Goal: Book appointment/travel/reservation

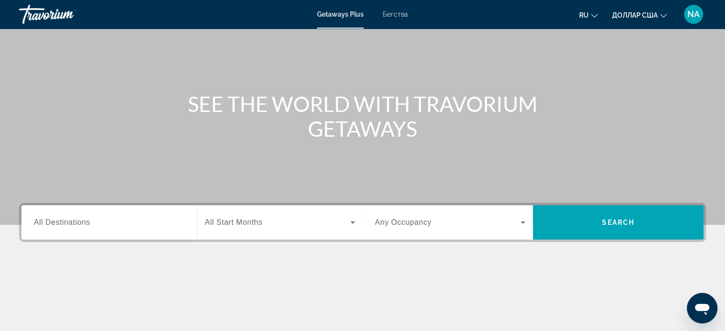
scroll to position [61, 0]
click at [112, 228] on input "Destination All Destinations" at bounding box center [109, 223] width 151 height 11
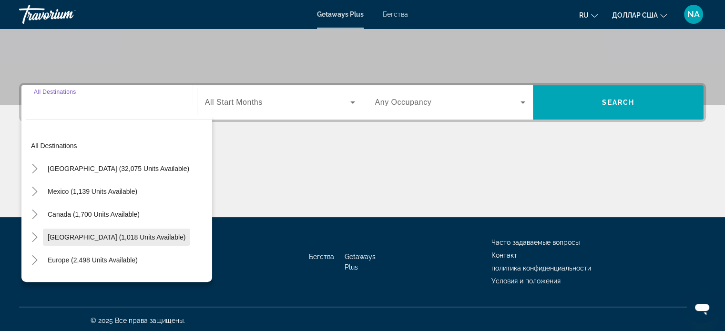
scroll to position [184, 0]
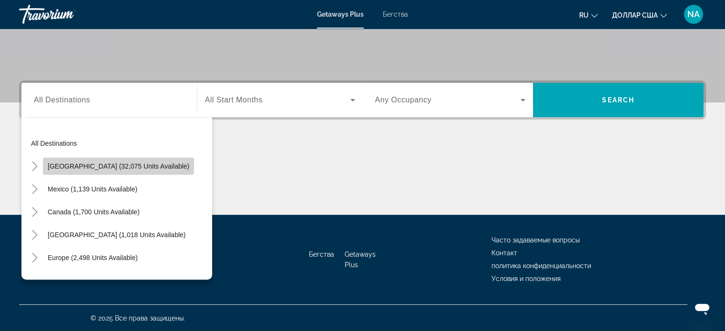
click at [120, 172] on span "Виджет поиска" at bounding box center [118, 166] width 151 height 23
type input "**********"
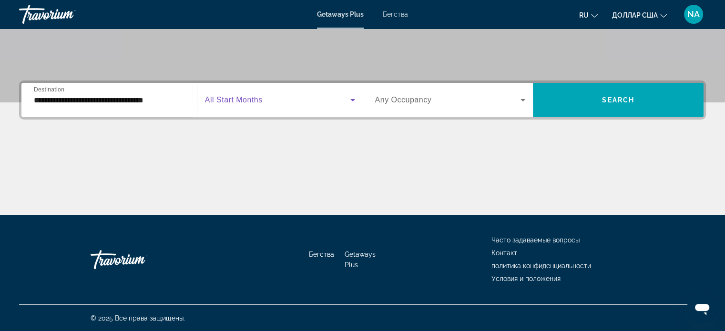
click at [353, 102] on icon "Виджет поиска" at bounding box center [352, 99] width 11 height 11
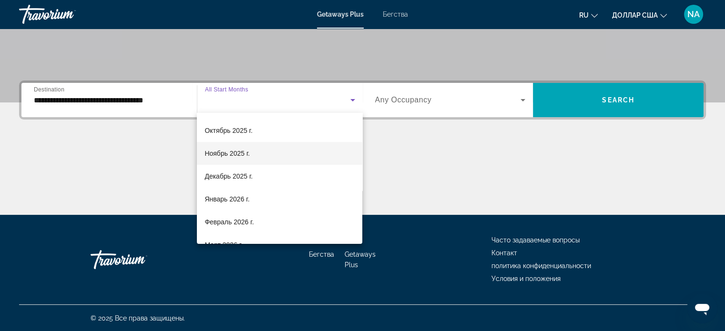
scroll to position [44, 0]
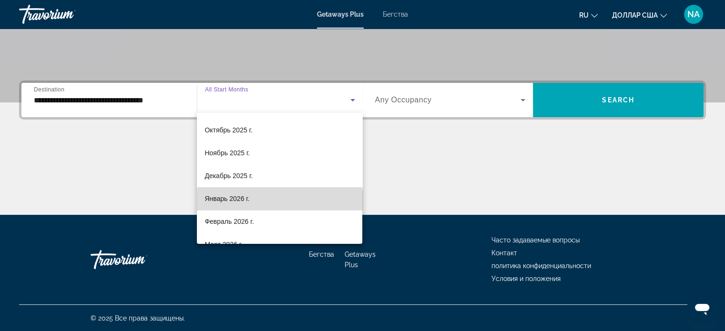
click at [303, 206] on mat-option "Январь 2026 г." at bounding box center [279, 198] width 165 height 23
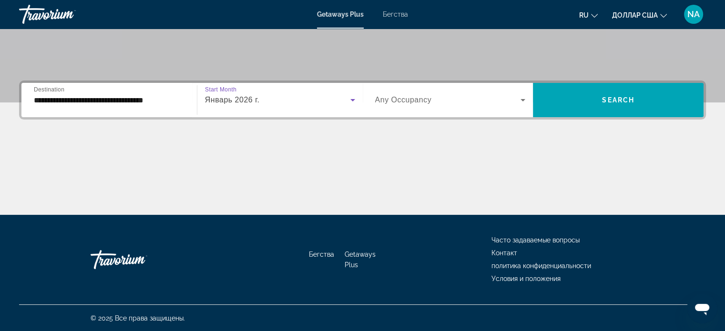
click at [523, 100] on icon "Виджет поиска" at bounding box center [523, 100] width 5 height 2
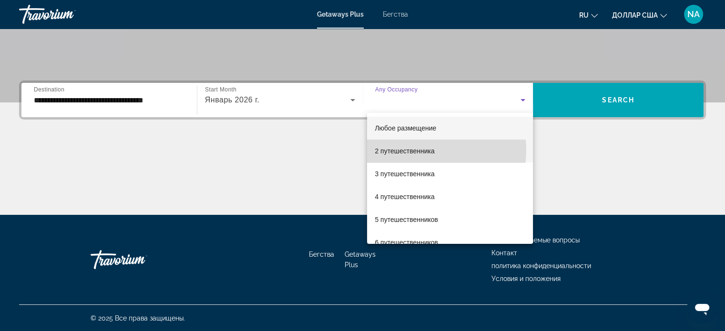
click at [415, 150] on font "2 путешественника" at bounding box center [405, 151] width 60 height 8
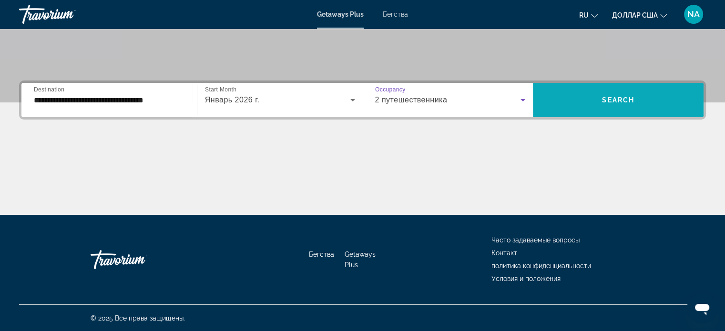
click at [592, 106] on span "Виджет поиска" at bounding box center [618, 100] width 171 height 23
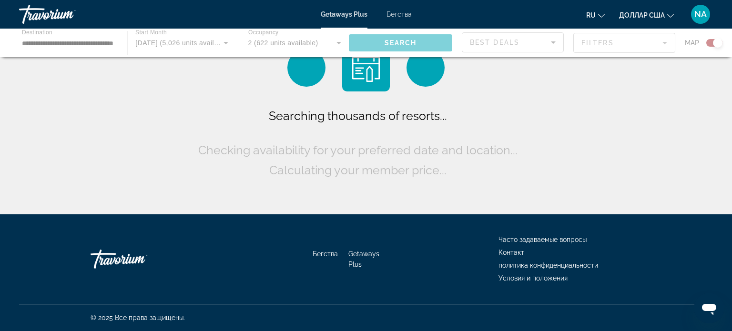
click at [592, 106] on div "Searching thousands of resorts... Checking availability for your preferred date…" at bounding box center [366, 109] width 732 height 219
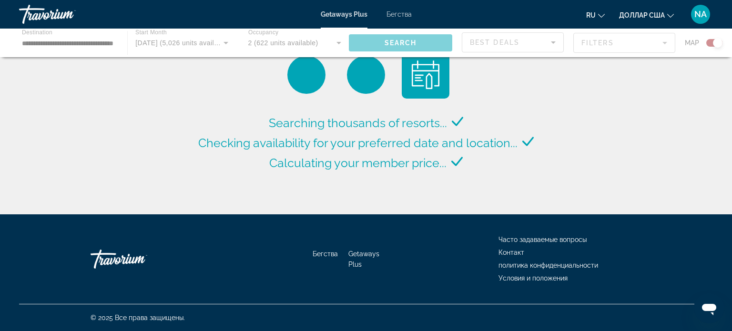
drag, startPoint x: 592, startPoint y: 106, endPoint x: 644, endPoint y: 111, distance: 52.7
click at [644, 111] on div "Searching thousands of resorts... Checking availability for your preferred date…" at bounding box center [366, 109] width 732 height 219
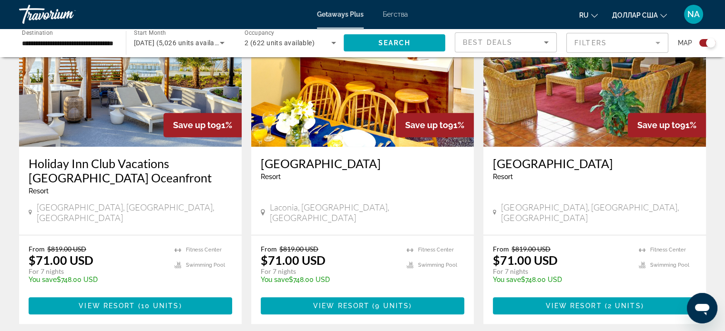
scroll to position [741, 0]
click at [181, 295] on span "Основное содержание" at bounding box center [131, 306] width 204 height 23
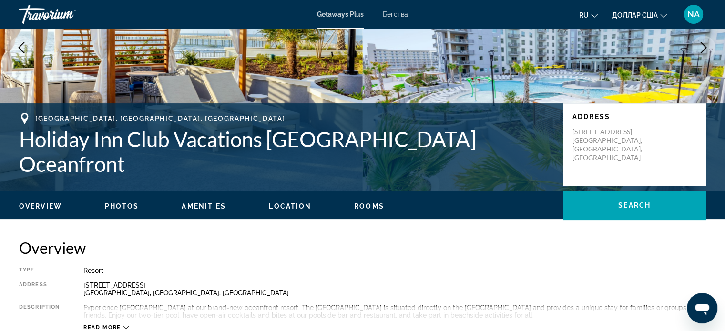
scroll to position [109, 0]
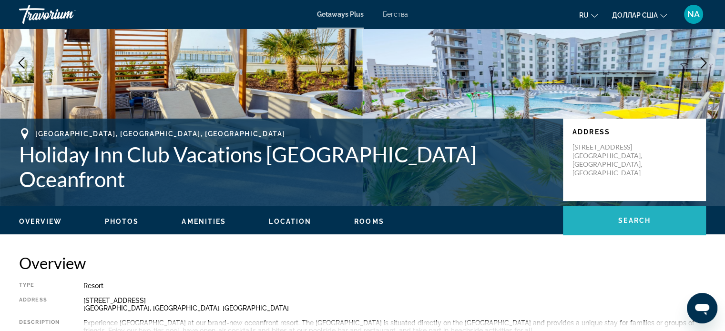
click at [627, 219] on span "Search" at bounding box center [634, 221] width 32 height 8
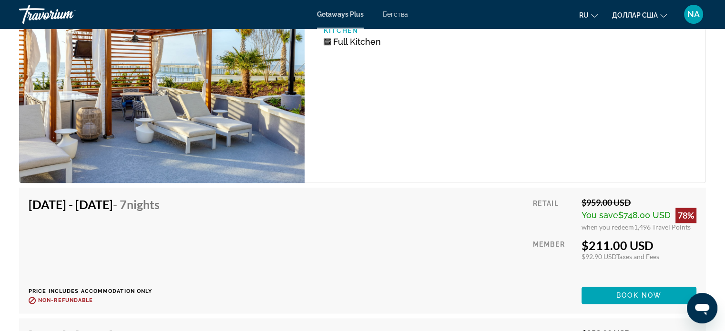
scroll to position [1501, 0]
click at [651, 298] on span "Основное содержание" at bounding box center [639, 295] width 115 height 23
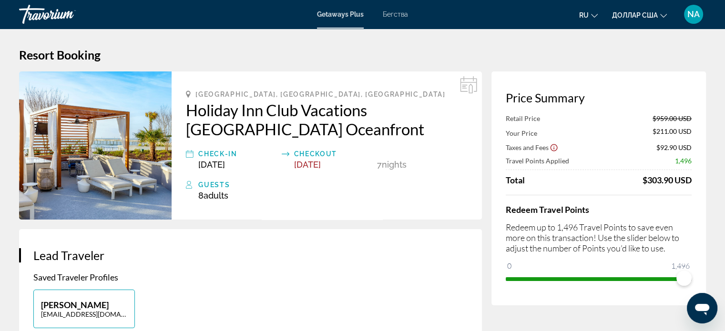
click at [665, 258] on div "Redeem Travel Points Redeem up to 1,496 Travel Points to save even more on this…" at bounding box center [599, 241] width 186 height 92
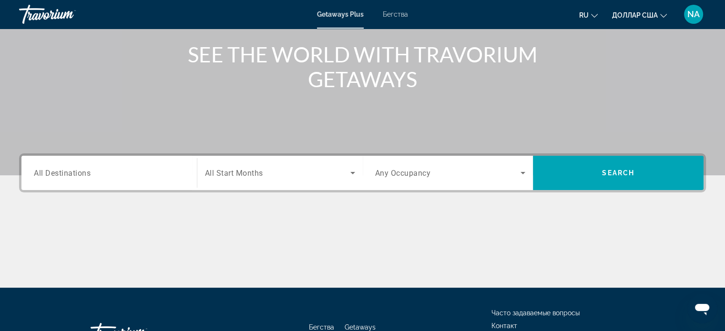
scroll to position [110, 0]
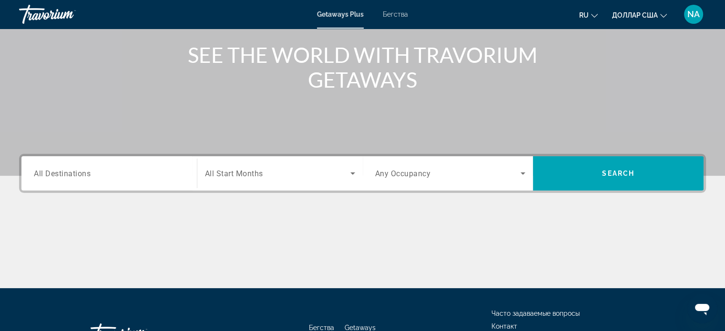
click at [124, 168] on input "Destination All Destinations" at bounding box center [109, 173] width 151 height 11
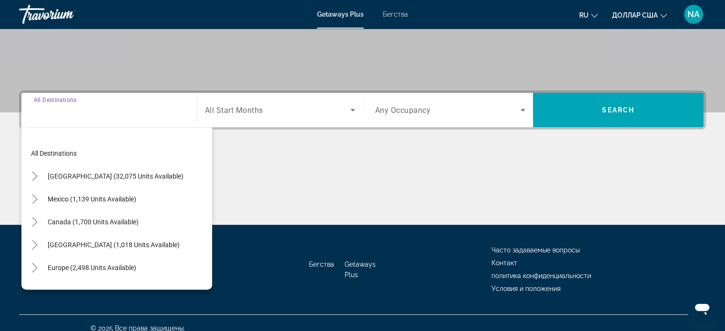
scroll to position [184, 0]
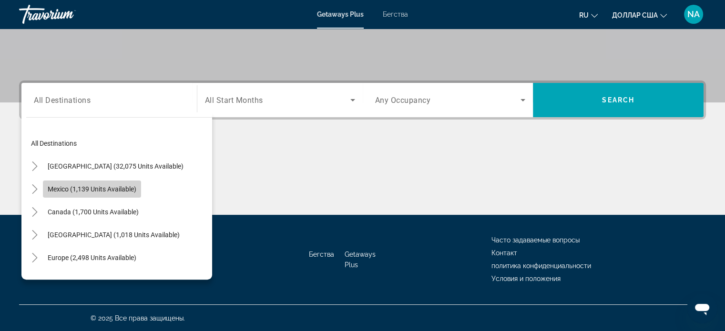
click at [53, 192] on span "Mexico (1,139 units available)" at bounding box center [92, 189] width 89 height 8
type input "**********"
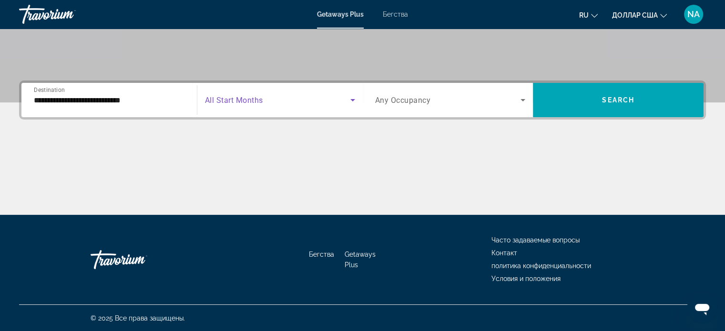
click at [351, 102] on icon "Search widget" at bounding box center [352, 99] width 11 height 11
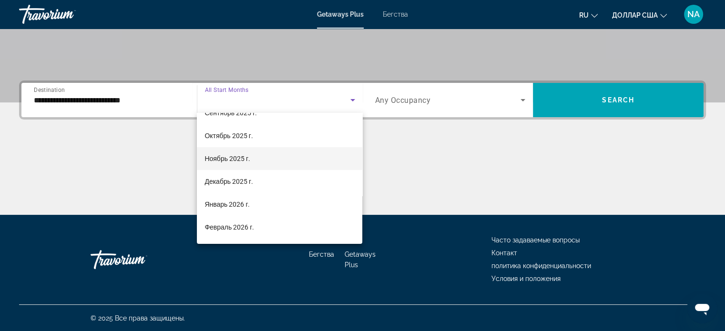
scroll to position [38, 0]
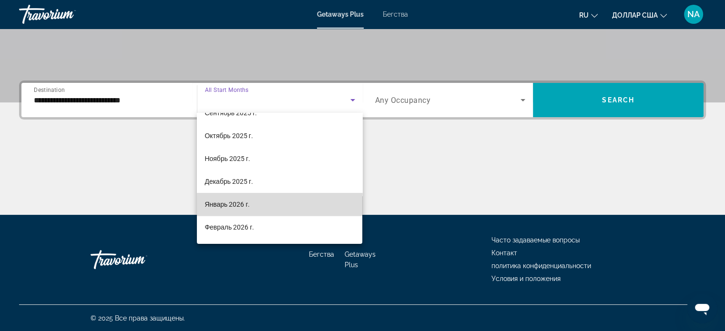
click at [319, 208] on mat-option "Январь 2026 г." at bounding box center [279, 204] width 165 height 23
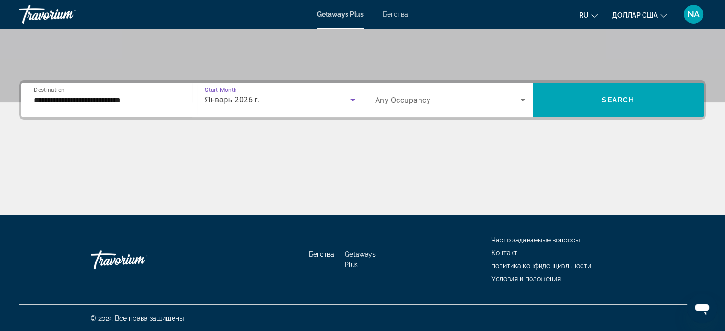
click at [523, 99] on icon "Search widget" at bounding box center [523, 100] width 5 height 2
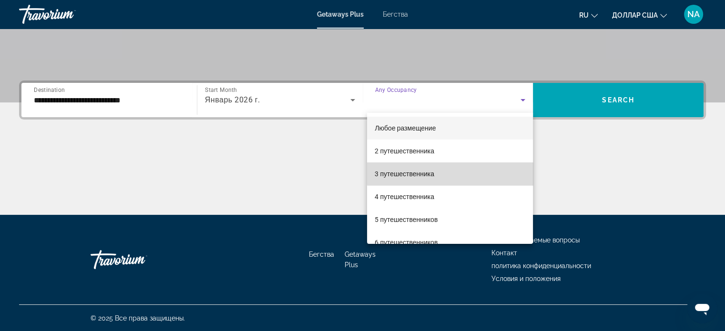
click at [502, 173] on mat-option "3 путешественника" at bounding box center [450, 174] width 166 height 23
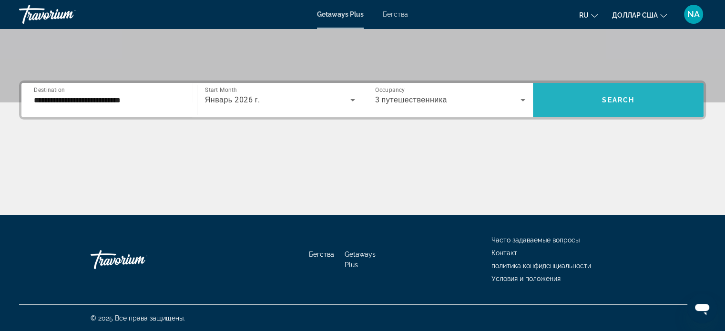
click at [601, 99] on span "Search widget" at bounding box center [618, 100] width 171 height 23
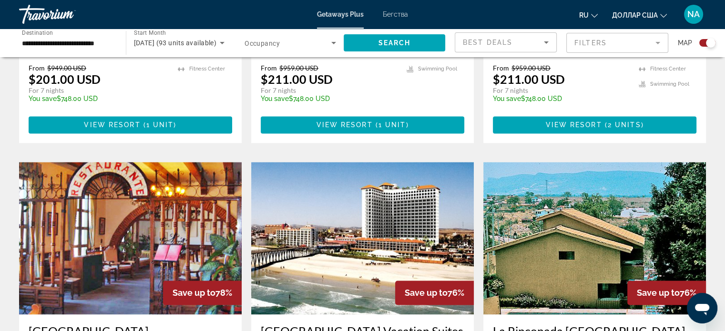
scroll to position [1285, 0]
click at [377, 238] on img "Основное содержание" at bounding box center [362, 238] width 223 height 153
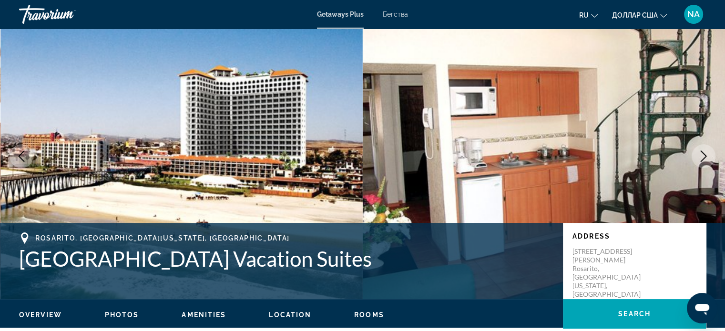
scroll to position [15, 0]
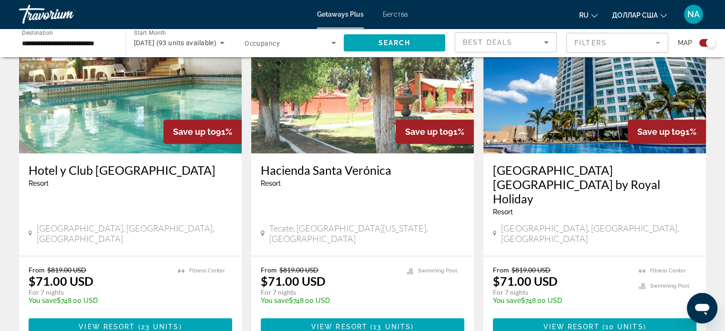
scroll to position [393, 0]
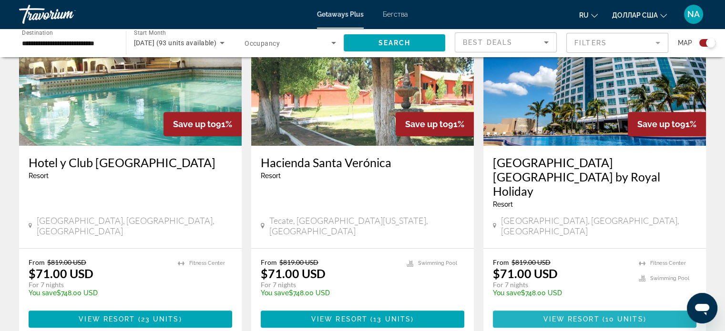
click at [603, 316] on span "( 10 units )" at bounding box center [622, 320] width 47 height 8
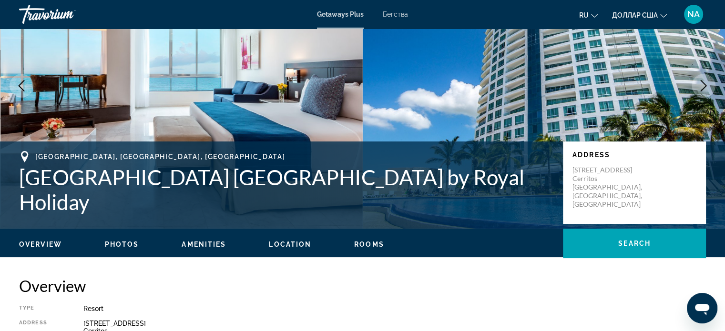
scroll to position [84, 0]
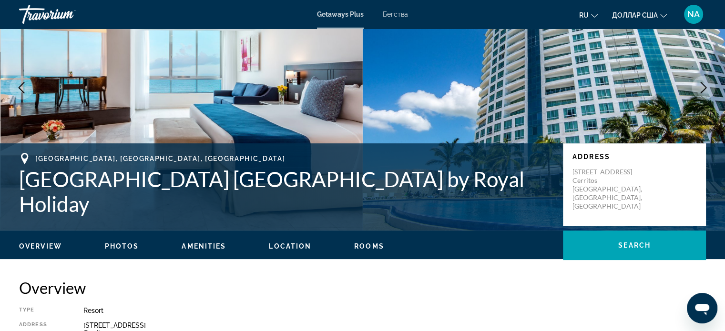
click at [130, 243] on span "Photos" at bounding box center [122, 247] width 34 height 8
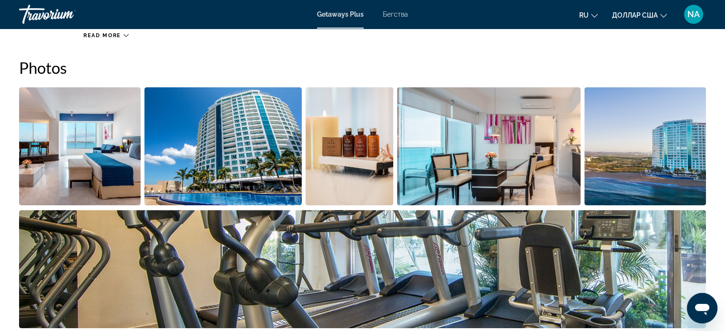
scroll to position [432, 0]
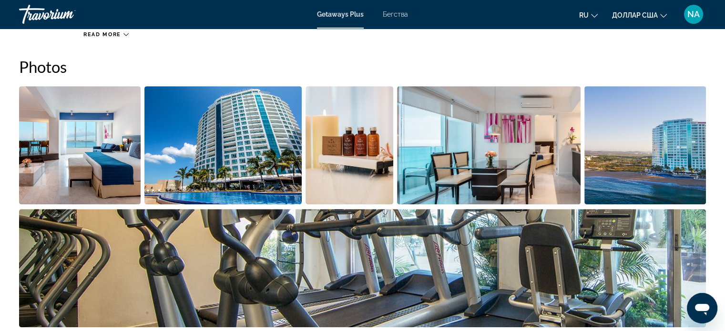
click at [122, 150] on img "Open full-screen image slider" at bounding box center [80, 145] width 122 height 118
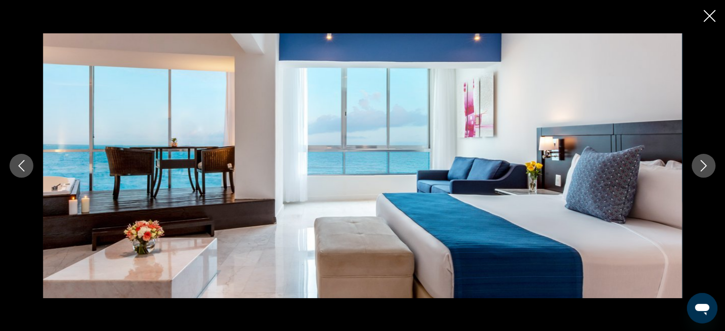
drag, startPoint x: 703, startPoint y: 164, endPoint x: 711, endPoint y: 182, distance: 20.5
click at [711, 182] on div "prev next" at bounding box center [362, 165] width 725 height 265
click at [701, 165] on icon "Next image" at bounding box center [703, 165] width 11 height 11
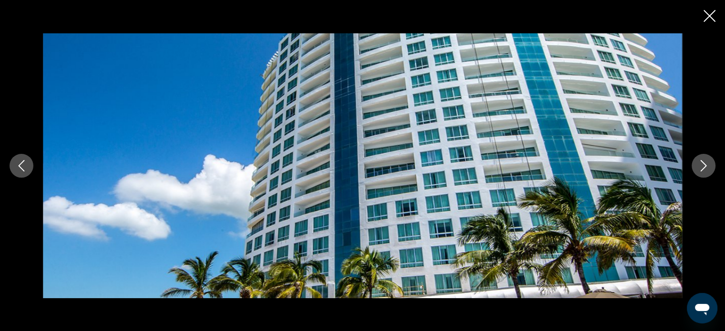
click at [696, 169] on button "Next image" at bounding box center [704, 166] width 24 height 24
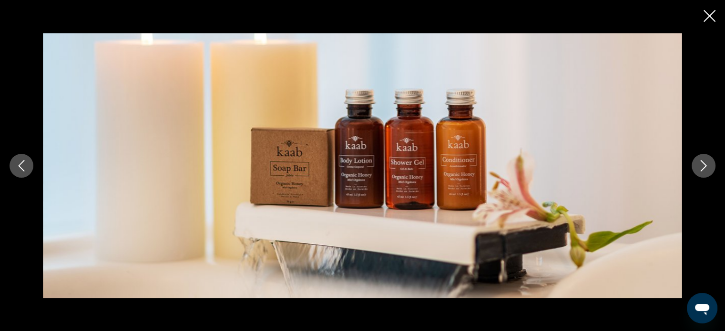
click at [696, 169] on button "Next image" at bounding box center [704, 166] width 24 height 24
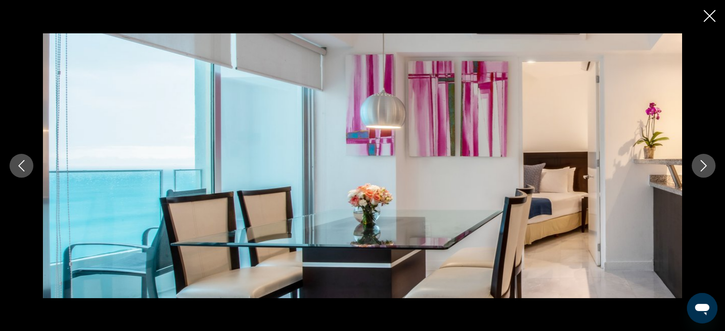
click at [696, 169] on button "Next image" at bounding box center [704, 166] width 24 height 24
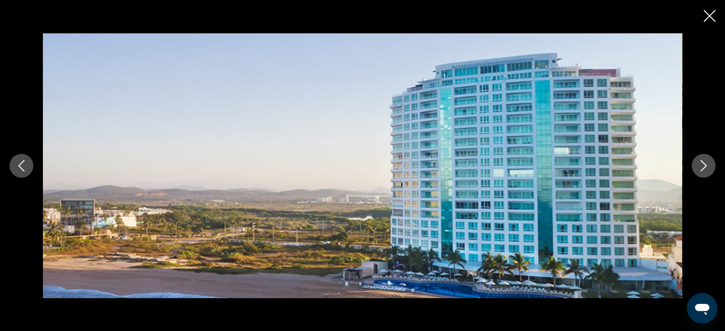
click at [696, 169] on button "Next image" at bounding box center [704, 166] width 24 height 24
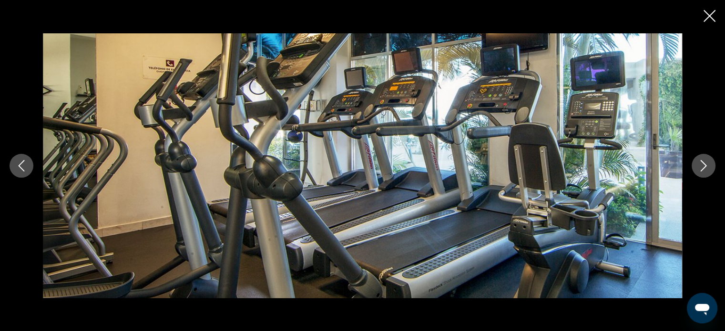
click at [696, 169] on button "Next image" at bounding box center [704, 166] width 24 height 24
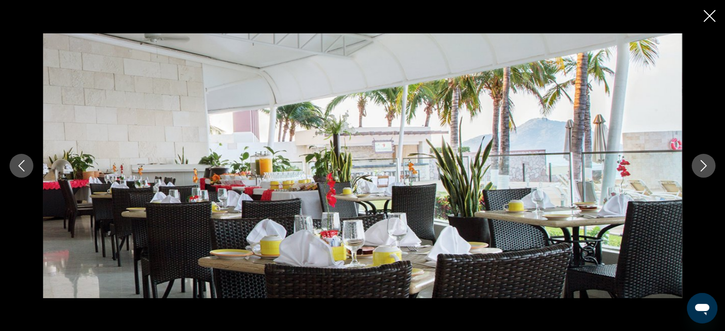
click at [696, 169] on button "Next image" at bounding box center [704, 166] width 24 height 24
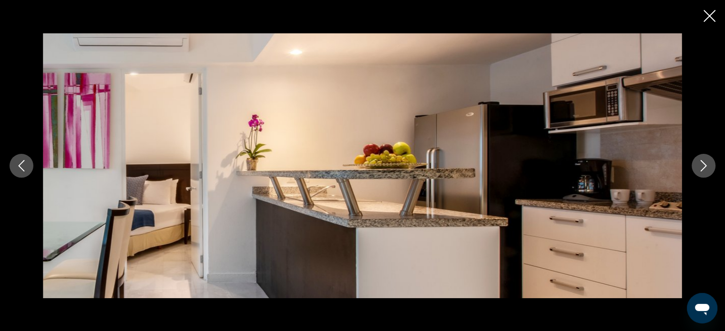
click at [696, 169] on button "Next image" at bounding box center [704, 166] width 24 height 24
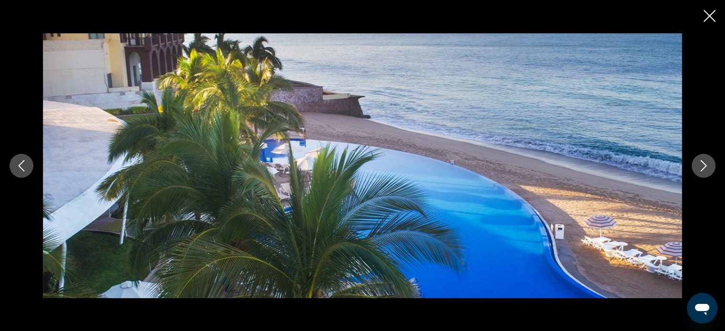
click at [696, 169] on button "Next image" at bounding box center [704, 166] width 24 height 24
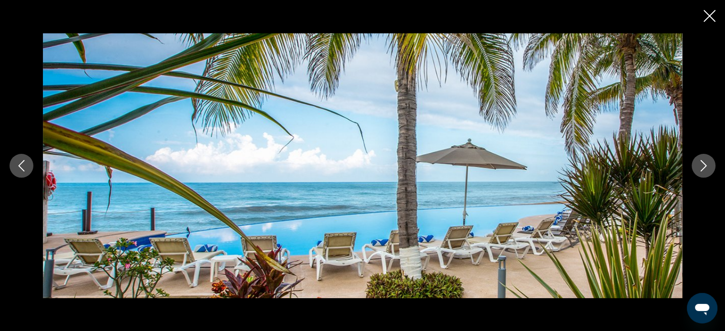
click at [696, 169] on button "Next image" at bounding box center [704, 166] width 24 height 24
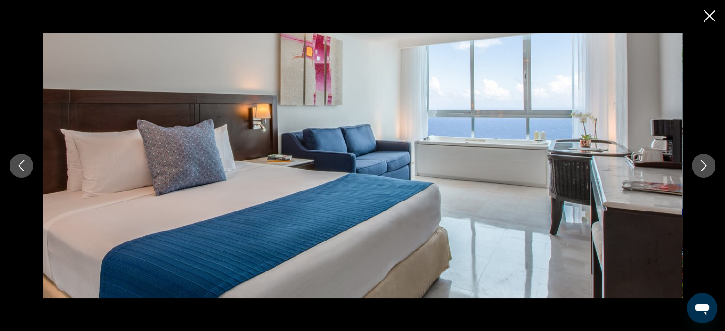
click at [696, 169] on button "Next image" at bounding box center [704, 166] width 24 height 24
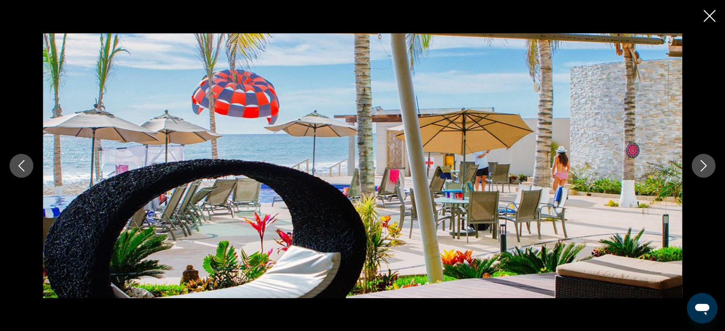
click at [690, 137] on div "prev next" at bounding box center [362, 165] width 725 height 265
click at [711, 14] on icon "Close slideshow" at bounding box center [710, 16] width 12 height 12
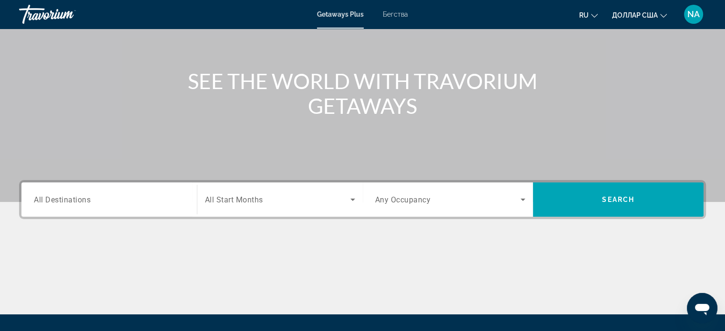
scroll to position [86, 0]
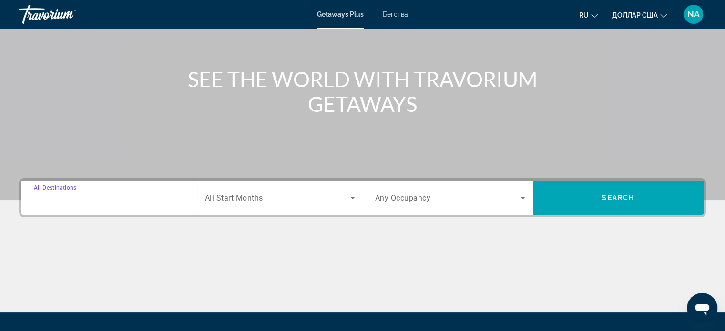
click at [147, 196] on input "Destination All Destinations" at bounding box center [109, 198] width 151 height 11
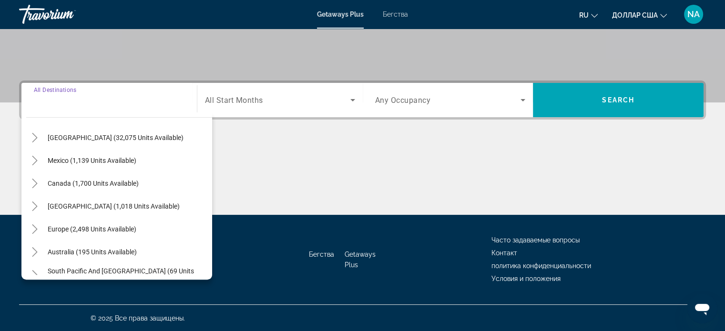
scroll to position [28, 0]
click at [123, 228] on span "Europe (2,498 units available)" at bounding box center [92, 230] width 89 height 8
type input "**********"
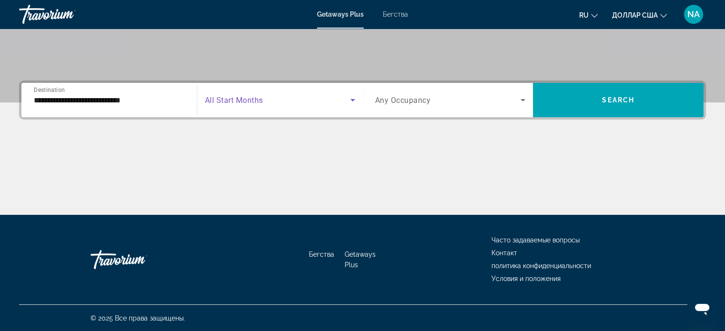
click at [351, 100] on icon "Search widget" at bounding box center [352, 100] width 5 height 2
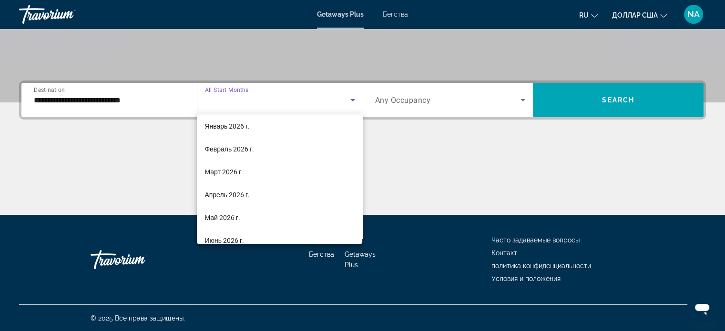
scroll to position [116, 0]
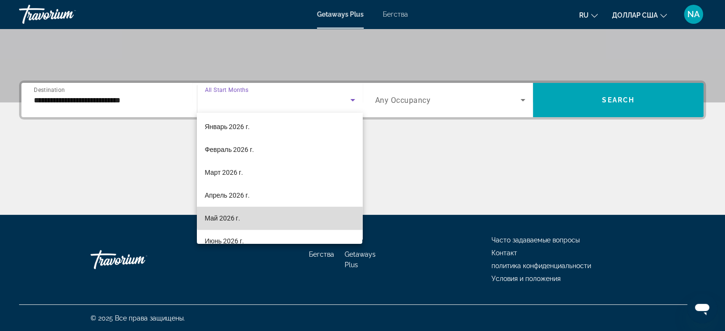
click at [292, 214] on mat-option "Май 2026 г." at bounding box center [279, 218] width 165 height 23
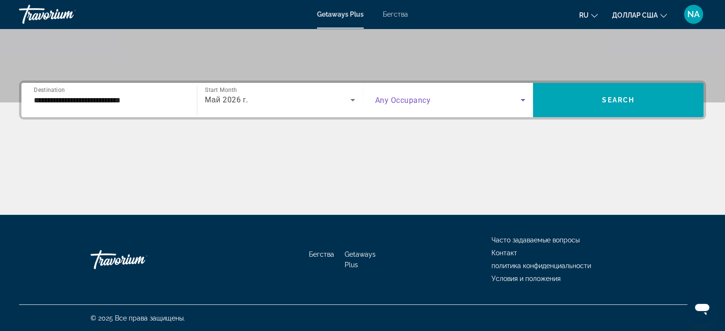
click at [522, 99] on icon "Search widget" at bounding box center [523, 100] width 5 height 2
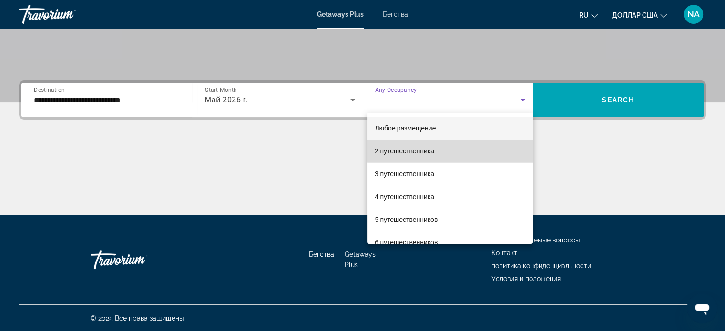
click at [492, 151] on mat-option "2 путешественника" at bounding box center [450, 151] width 166 height 23
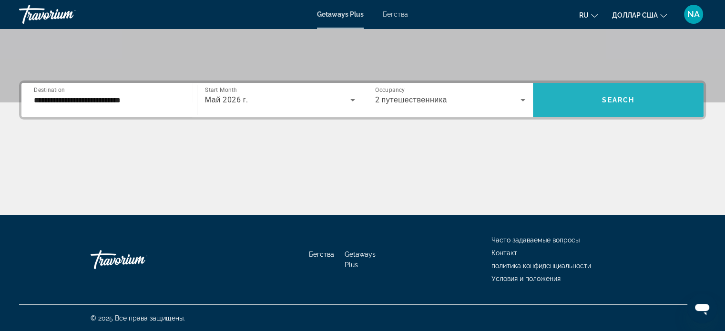
click at [601, 99] on span "Search widget" at bounding box center [618, 100] width 171 height 23
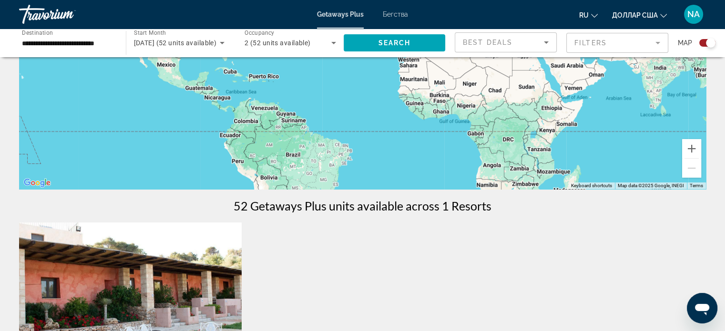
scroll to position [166, 0]
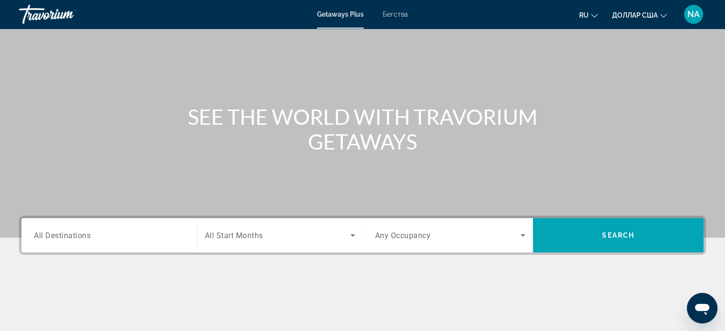
scroll to position [79, 0]
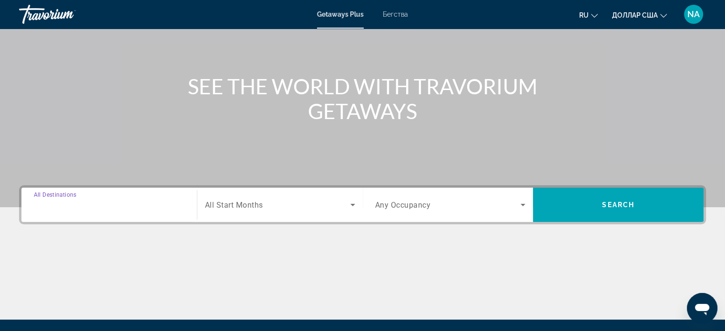
click at [146, 206] on input "Destination All Destinations" at bounding box center [109, 205] width 151 height 11
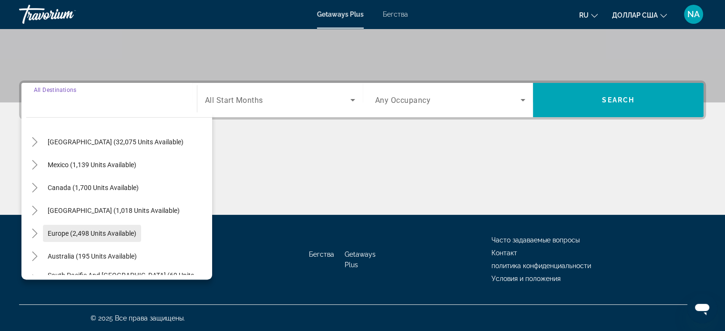
scroll to position [25, 0]
click at [125, 232] on span "Europe (2,498 units available)" at bounding box center [92, 233] width 89 height 8
type input "**********"
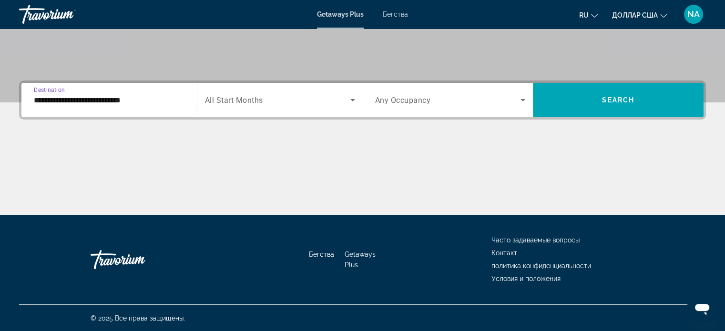
click at [358, 103] on icon "Search widget" at bounding box center [352, 99] width 11 height 11
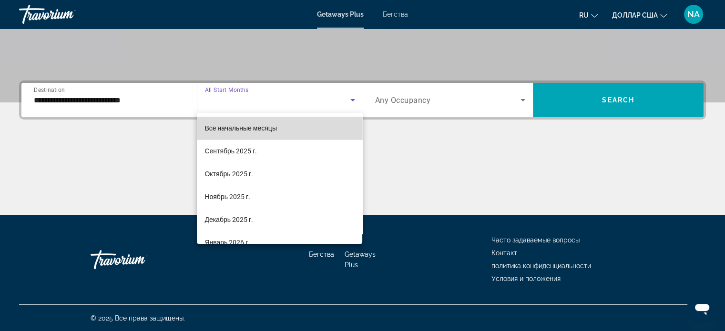
click at [340, 131] on mat-option "Все начальные месяцы" at bounding box center [279, 128] width 165 height 23
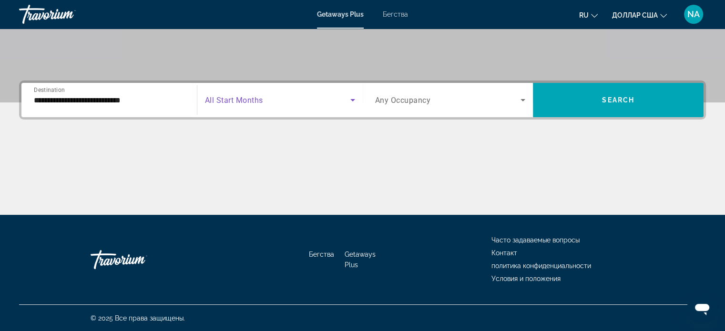
click at [523, 99] on icon "Search widget" at bounding box center [523, 100] width 5 height 2
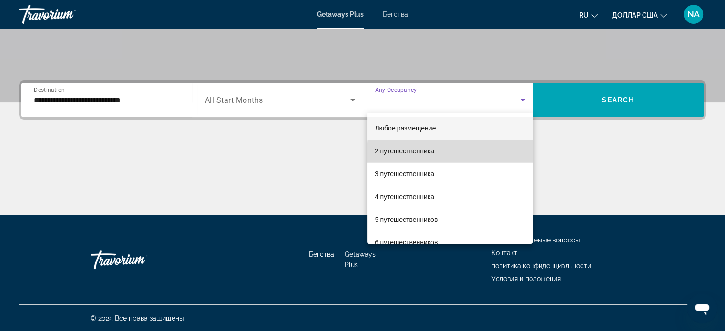
click at [498, 154] on mat-option "2 путешественника" at bounding box center [450, 151] width 166 height 23
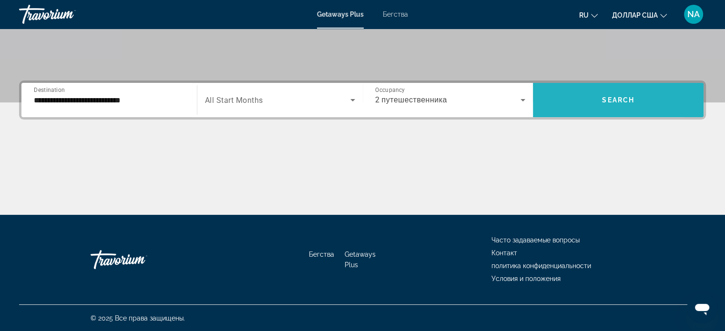
click at [574, 92] on span "Search widget" at bounding box center [618, 100] width 171 height 23
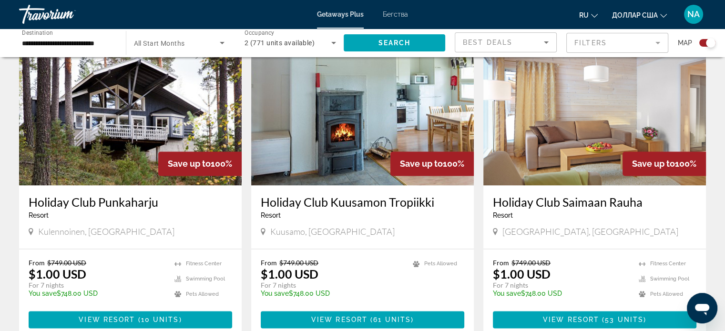
scroll to position [1357, 0]
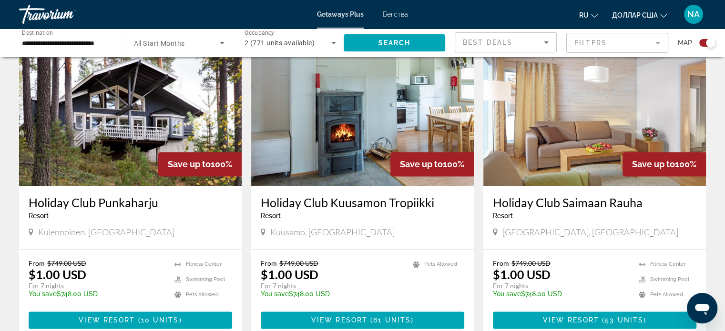
click at [438, 195] on h3 "Holiday Club Kuusamon Tropiikki" at bounding box center [363, 202] width 204 height 14
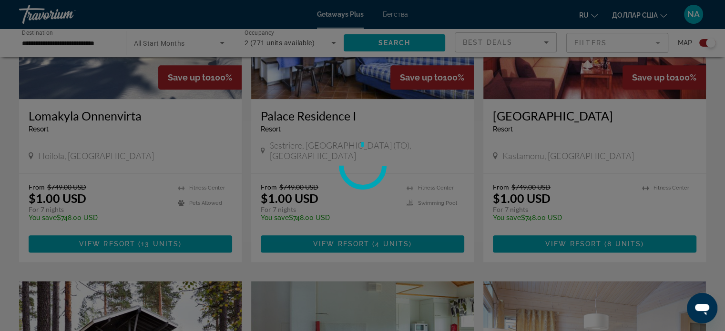
scroll to position [1109, 0]
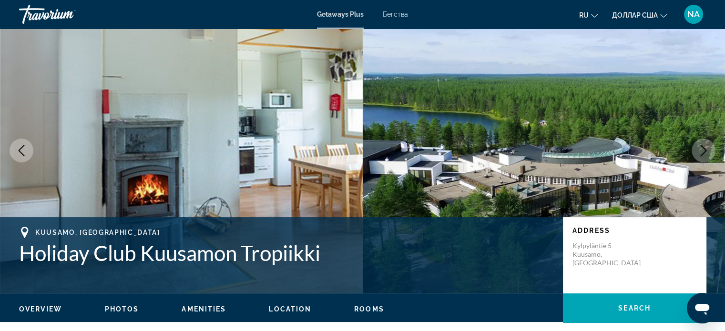
scroll to position [22, 0]
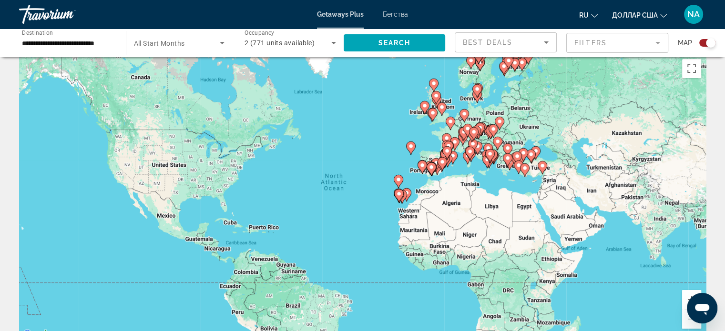
scroll to position [11, 0]
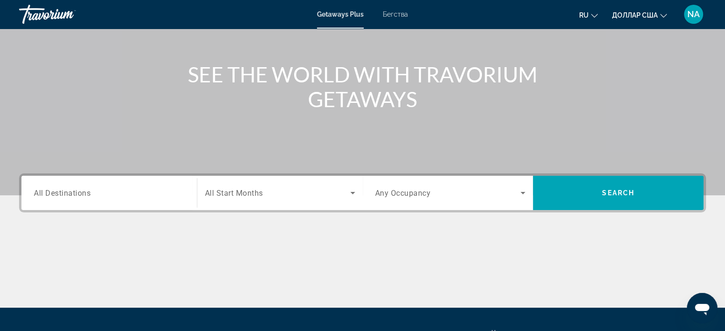
scroll to position [90, 0]
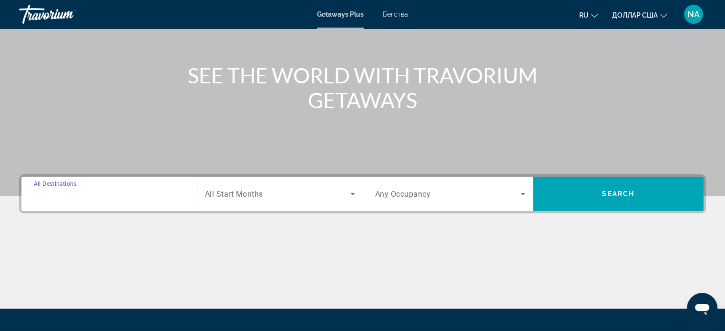
click at [116, 196] on input "Destination All Destinations" at bounding box center [109, 194] width 151 height 11
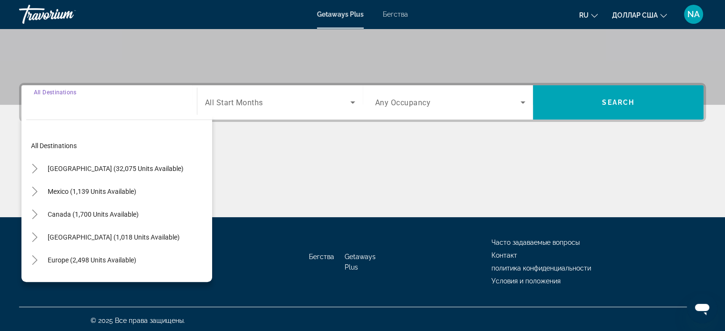
scroll to position [184, 0]
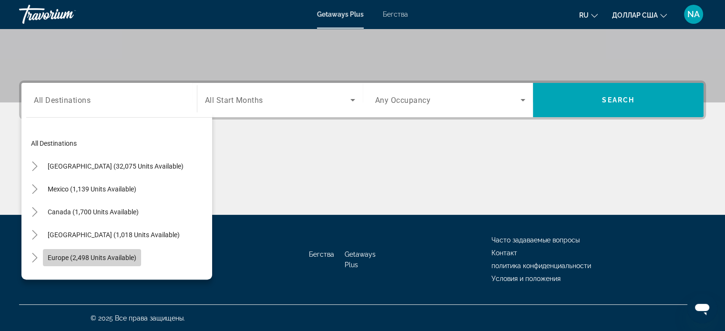
click at [102, 257] on span "Europe (2,498 units available)" at bounding box center [92, 258] width 89 height 8
type input "**********"
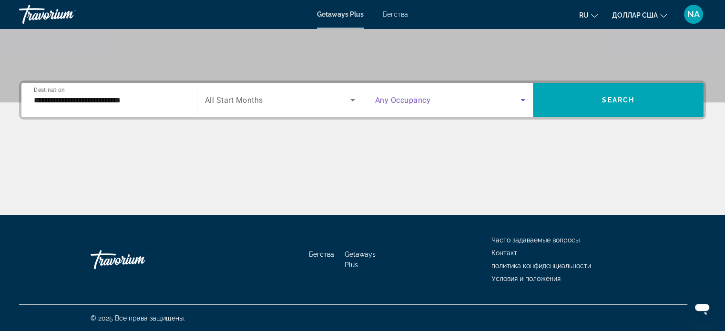
click at [521, 101] on icon "Search widget" at bounding box center [522, 99] width 11 height 11
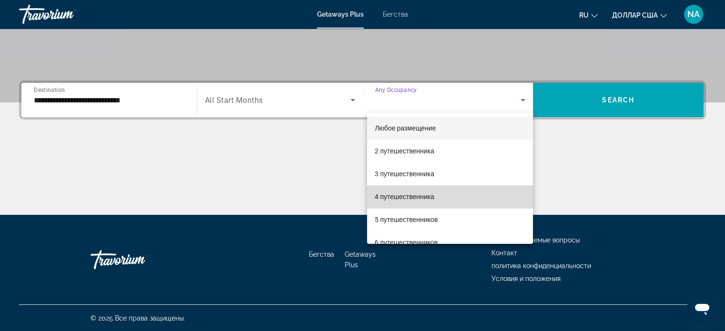
click at [476, 190] on mat-option "4 путешественника" at bounding box center [450, 196] width 166 height 23
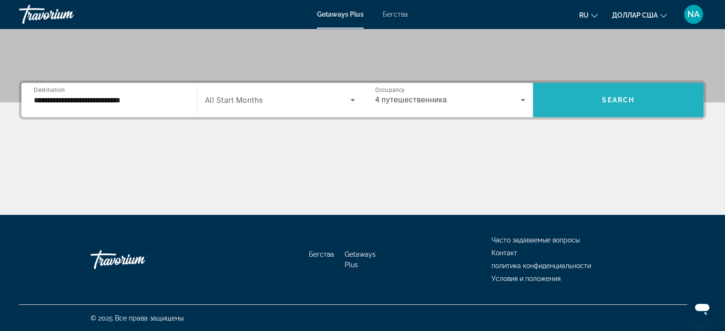
click at [601, 97] on span "Search widget" at bounding box center [618, 100] width 171 height 23
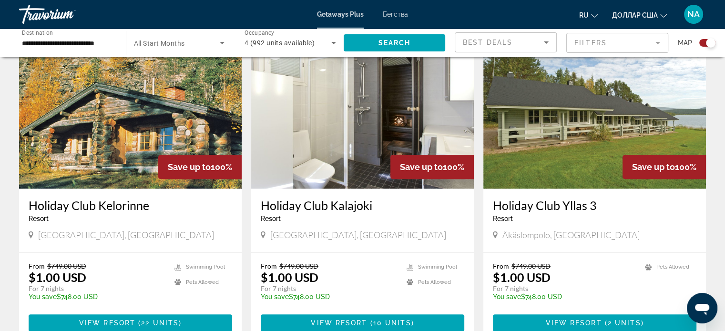
scroll to position [684, 0]
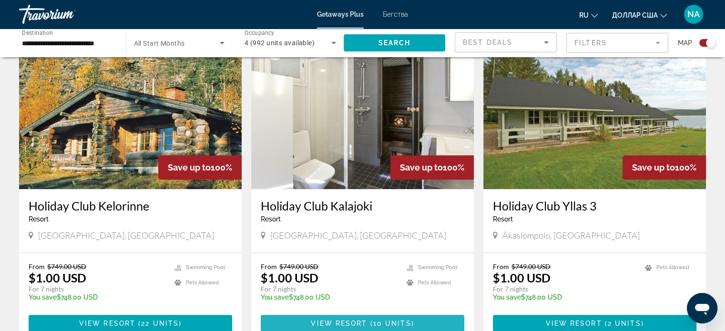
click at [380, 320] on span "10 units" at bounding box center [392, 324] width 38 height 8
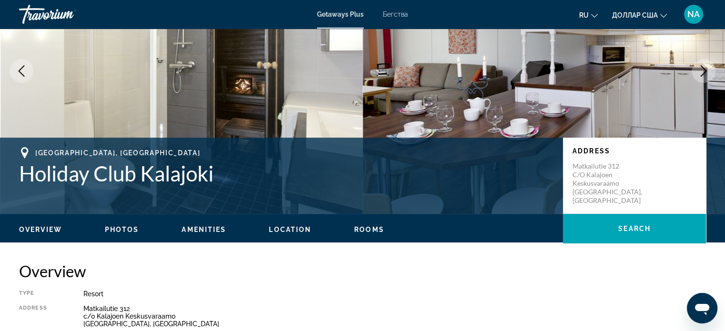
scroll to position [102, 0]
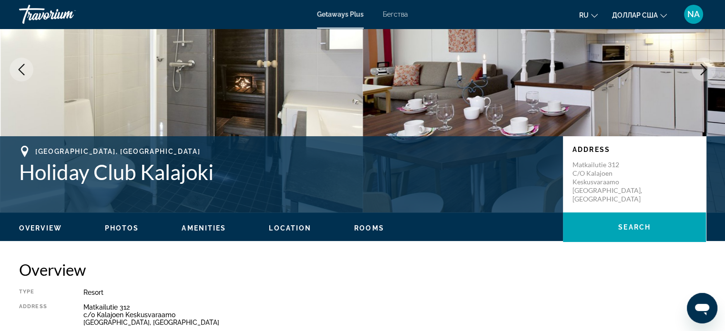
click at [119, 230] on span "Photos" at bounding box center [122, 229] width 34 height 8
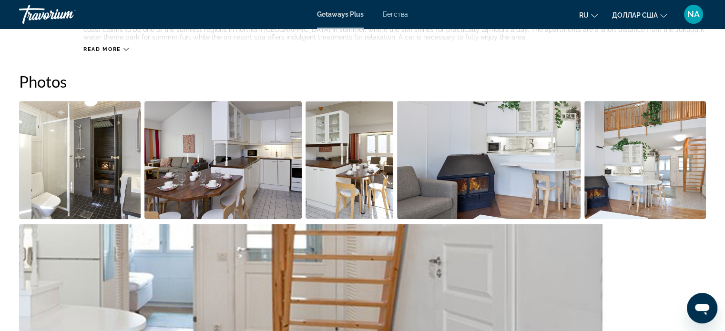
scroll to position [432, 0]
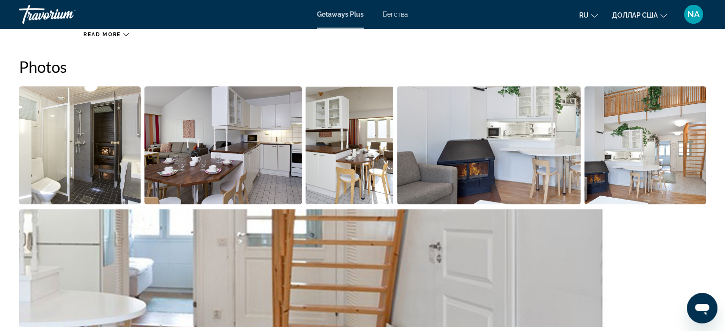
click at [122, 150] on img "Open full-screen image slider" at bounding box center [80, 145] width 122 height 118
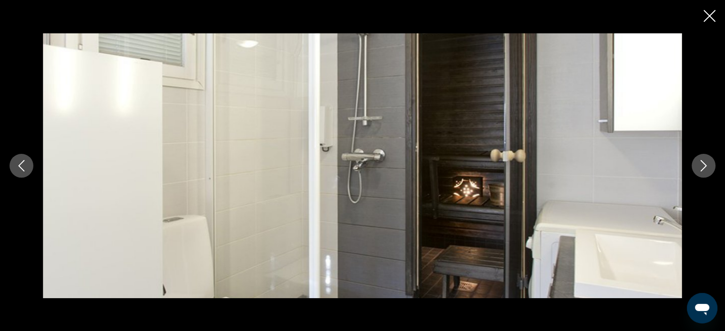
click at [705, 170] on icon "Next image" at bounding box center [703, 165] width 11 height 11
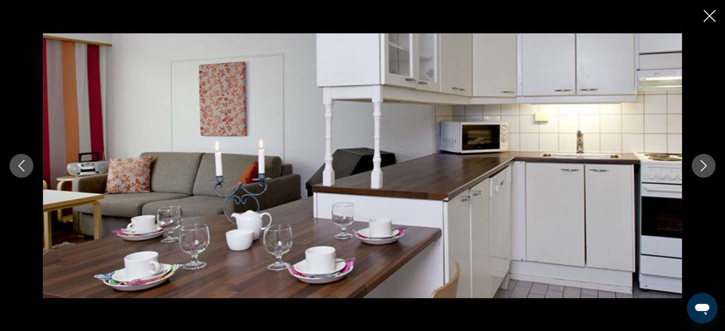
click at [705, 169] on icon "Next image" at bounding box center [703, 165] width 11 height 11
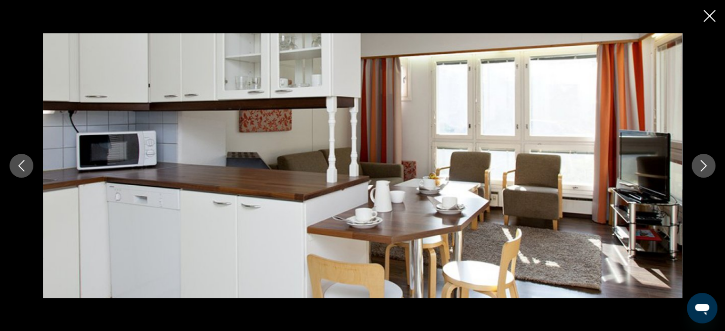
click at [705, 169] on icon "Next image" at bounding box center [703, 165] width 11 height 11
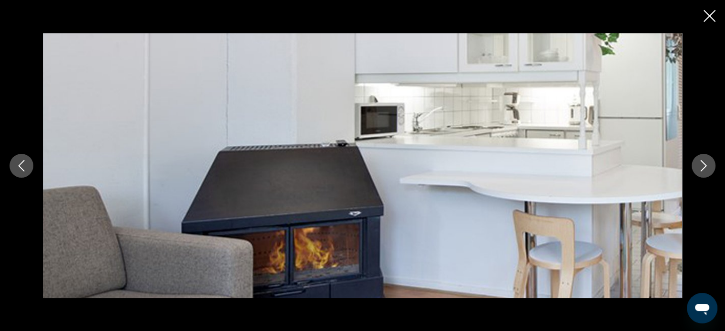
click at [705, 169] on icon "Next image" at bounding box center [703, 165] width 11 height 11
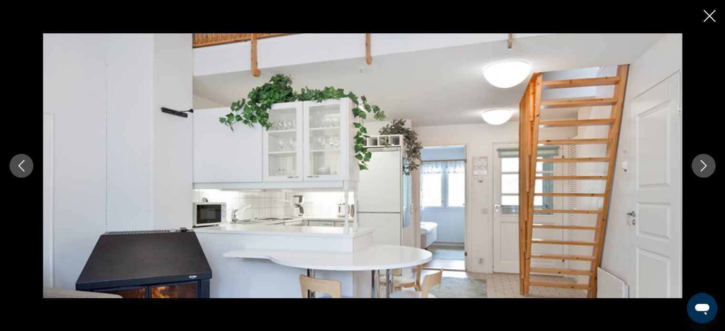
click at [705, 169] on icon "Next image" at bounding box center [703, 165] width 11 height 11
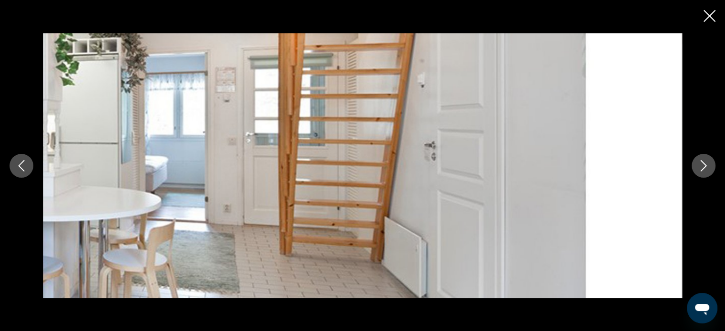
click at [705, 169] on icon "Next image" at bounding box center [703, 165] width 11 height 11
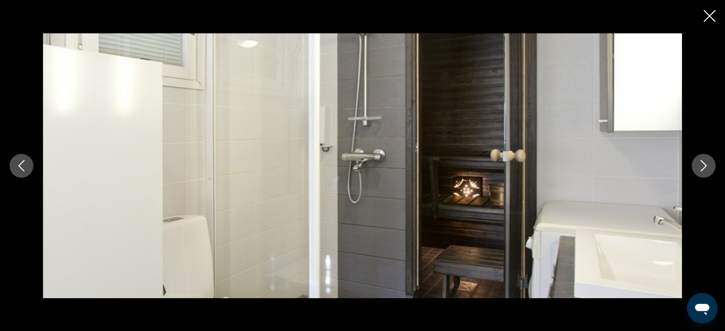
click at [705, 169] on icon "Next image" at bounding box center [703, 165] width 11 height 11
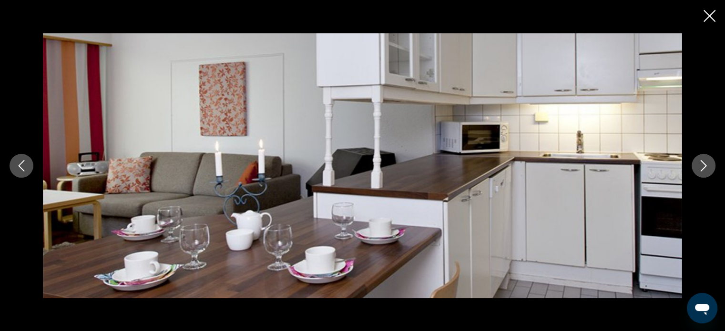
click at [705, 169] on icon "Next image" at bounding box center [703, 165] width 11 height 11
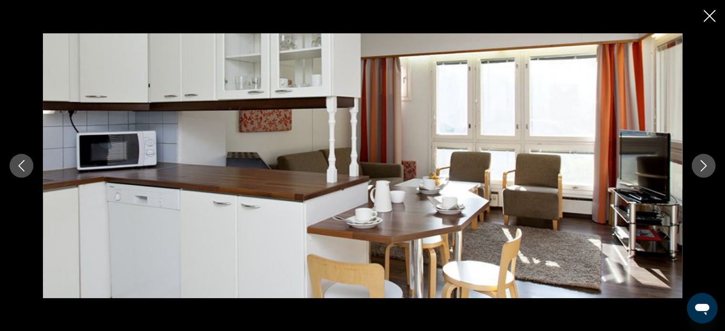
click at [705, 169] on icon "Next image" at bounding box center [703, 165] width 11 height 11
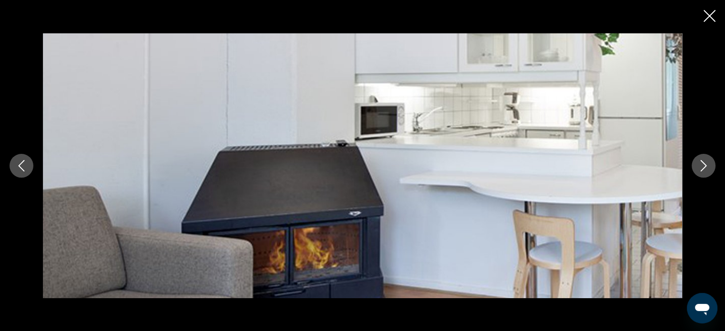
click at [705, 169] on icon "Next image" at bounding box center [703, 165] width 11 height 11
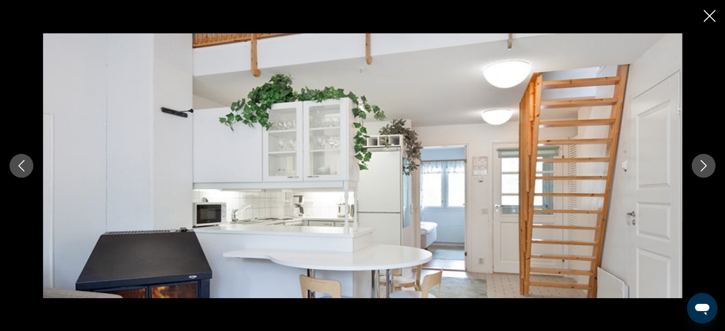
click at [705, 169] on icon "Next image" at bounding box center [703, 165] width 11 height 11
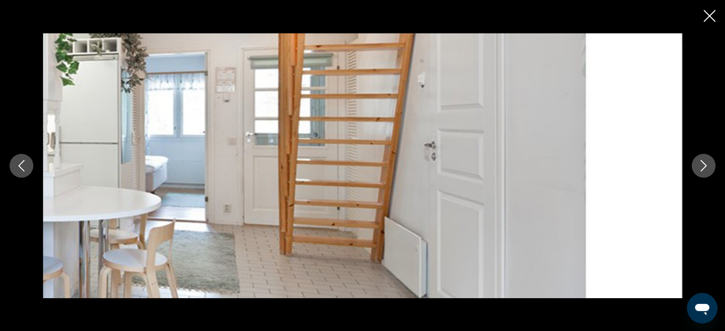
click at [709, 10] on icon "Close slideshow" at bounding box center [710, 16] width 12 height 12
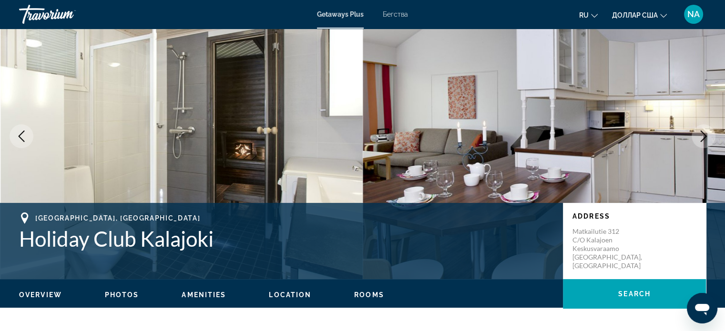
scroll to position [32, 0]
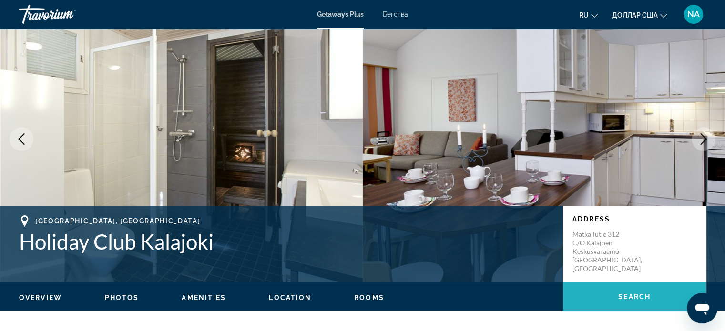
click at [624, 284] on span "Основное содержание" at bounding box center [634, 297] width 143 height 30
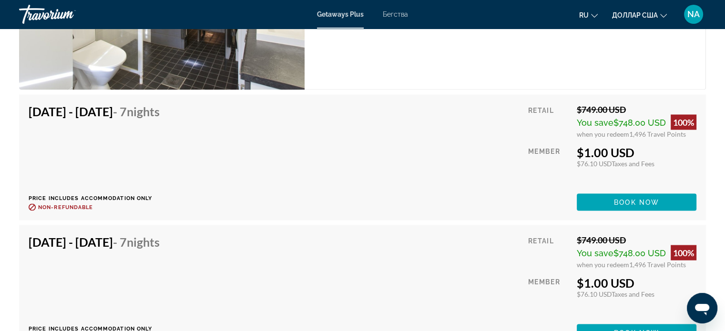
scroll to position [1752, 0]
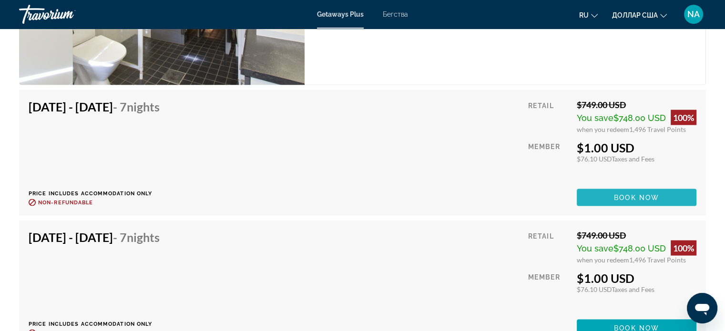
click at [652, 199] on span "Book now" at bounding box center [636, 198] width 45 height 8
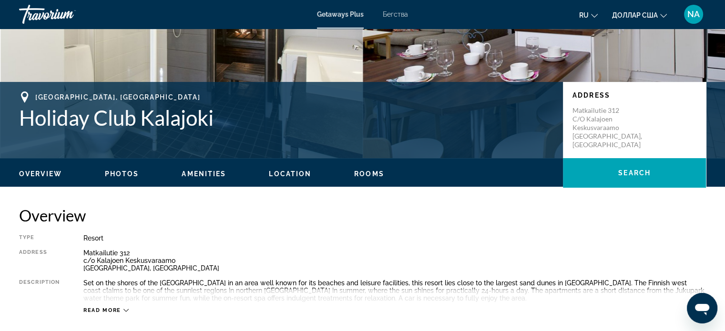
scroll to position [158, 0]
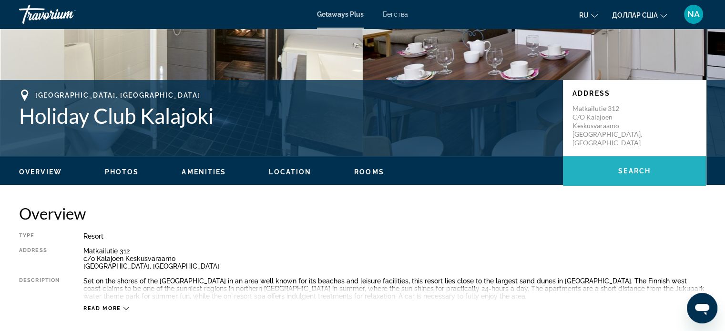
click at [597, 176] on span "Основное содержание" at bounding box center [634, 171] width 143 height 23
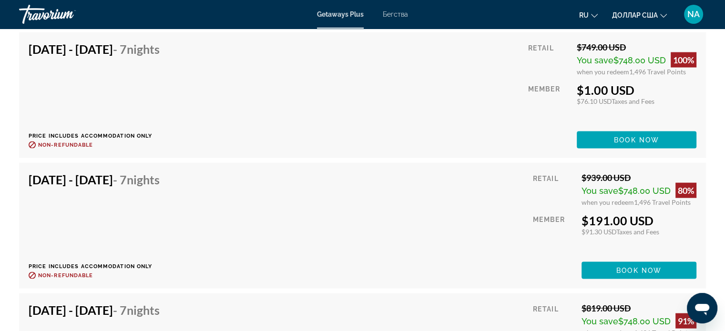
scroll to position [1955, 0]
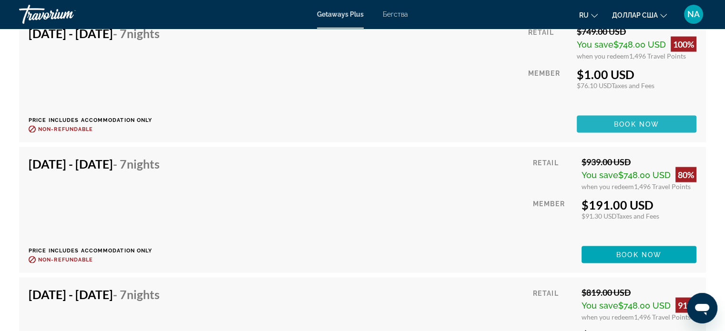
click at [611, 129] on span "Основное содержание" at bounding box center [637, 124] width 120 height 23
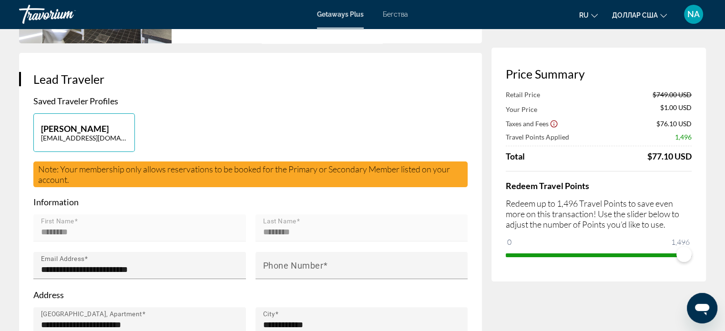
scroll to position [158, 0]
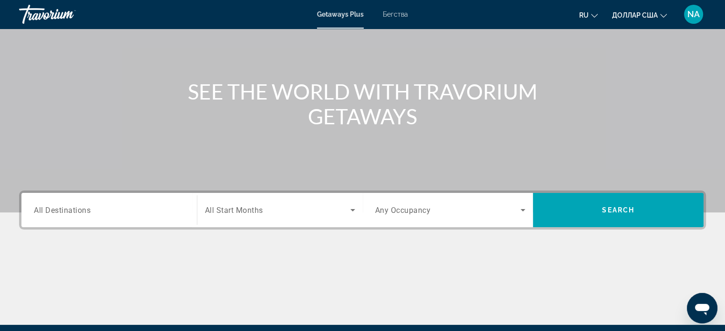
scroll to position [72, 0]
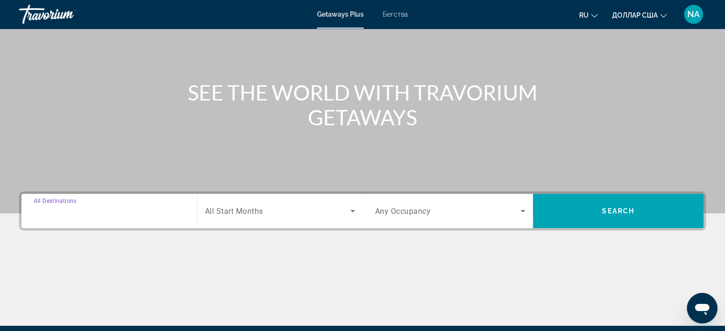
click at [174, 210] on input "Destination All Destinations" at bounding box center [109, 211] width 151 height 11
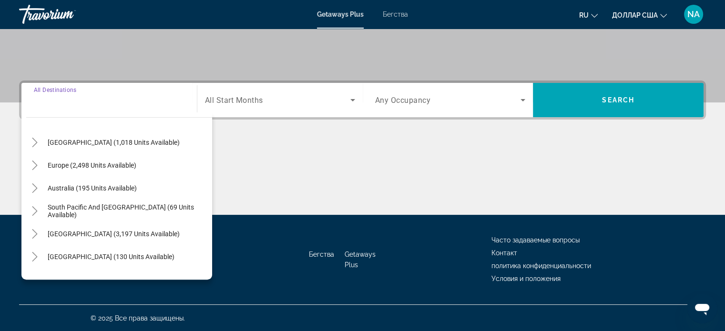
scroll to position [91, 0]
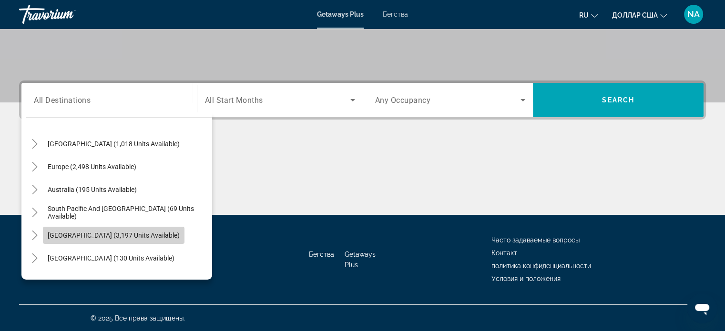
click at [137, 240] on span "Search widget" at bounding box center [114, 235] width 142 height 23
type input "**********"
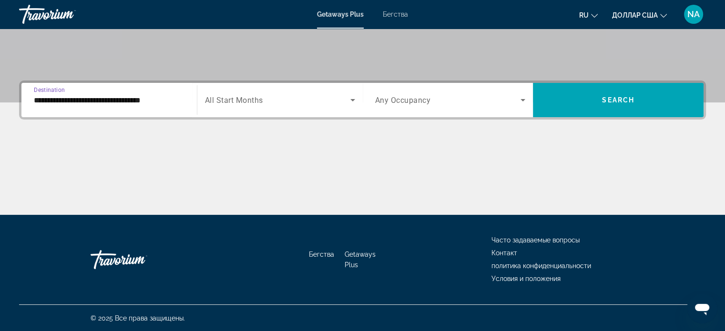
click at [524, 100] on icon "Search widget" at bounding box center [522, 99] width 11 height 11
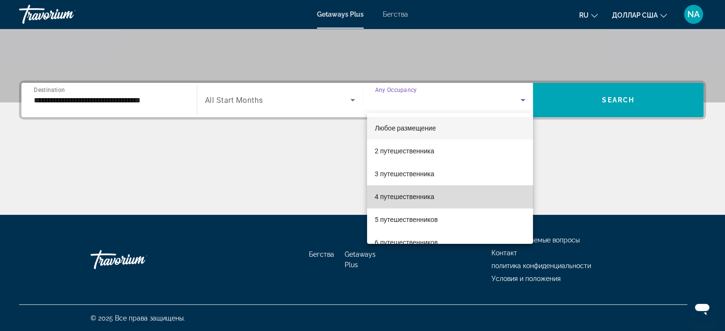
click at [485, 201] on mat-option "4 путешественника" at bounding box center [450, 196] width 166 height 23
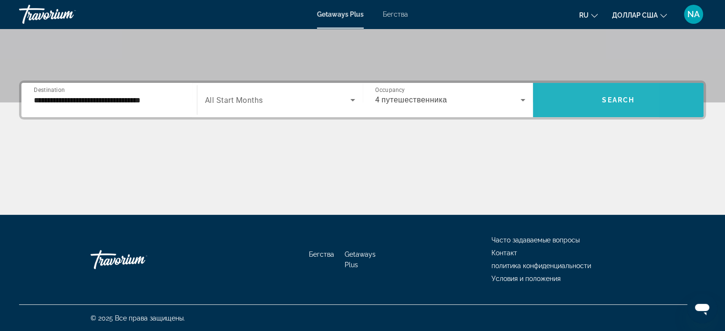
click at [561, 94] on span "Search widget" at bounding box center [618, 100] width 171 height 23
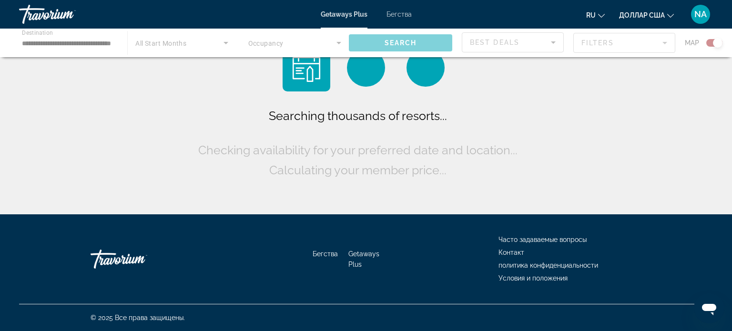
click at [561, 94] on div "Searching thousands of resorts... Checking availability for your preferred date…" at bounding box center [366, 109] width 732 height 219
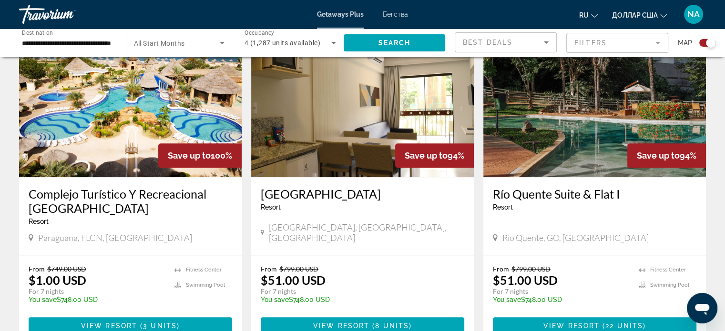
scroll to position [1020, 0]
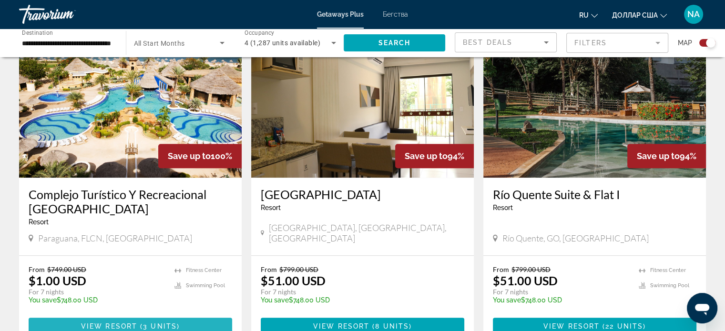
click at [175, 323] on span "3 units" at bounding box center [160, 327] width 34 height 8
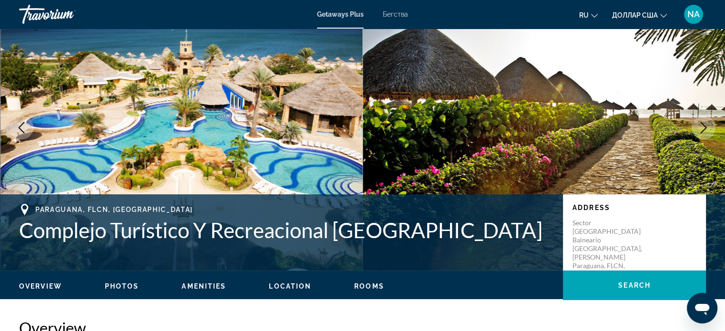
scroll to position [46, 0]
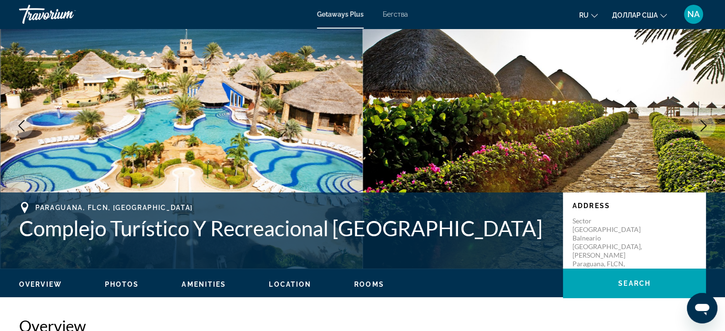
click at [706, 128] on icon "Next image" at bounding box center [703, 125] width 11 height 11
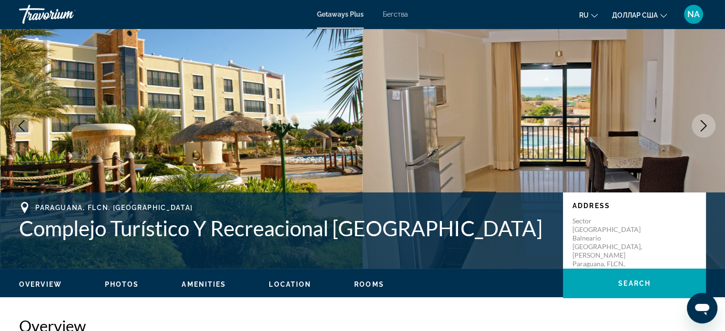
click at [706, 131] on icon "Next image" at bounding box center [703, 125] width 11 height 11
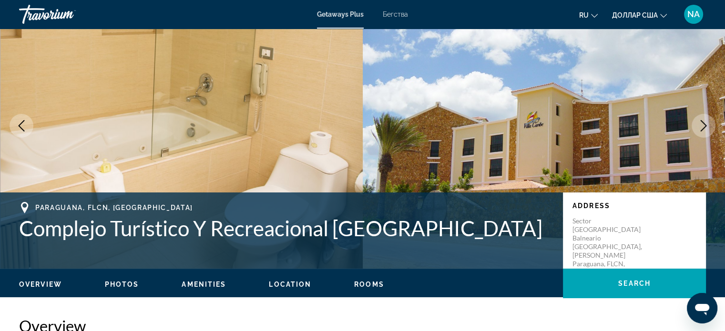
click at [706, 128] on icon "Next image" at bounding box center [703, 125] width 11 height 11
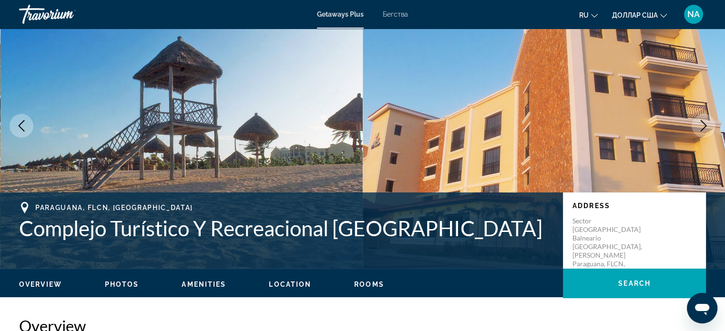
click at [706, 128] on icon "Next image" at bounding box center [703, 125] width 11 height 11
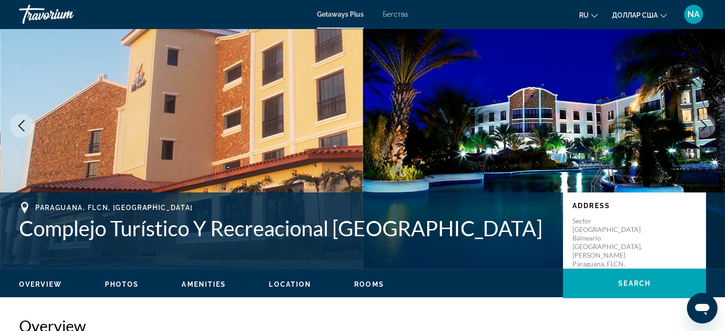
click at [706, 128] on icon "Next image" at bounding box center [703, 125] width 11 height 11
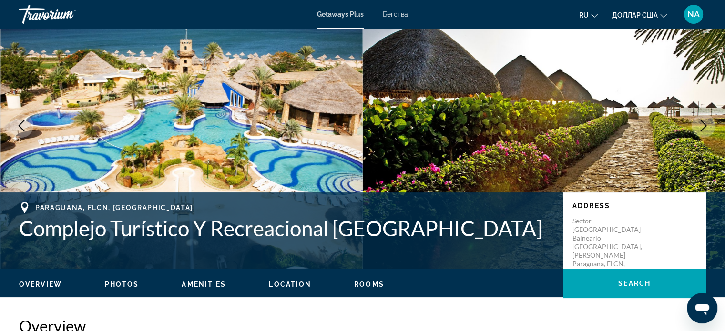
click at [706, 128] on icon "Next image" at bounding box center [703, 125] width 11 height 11
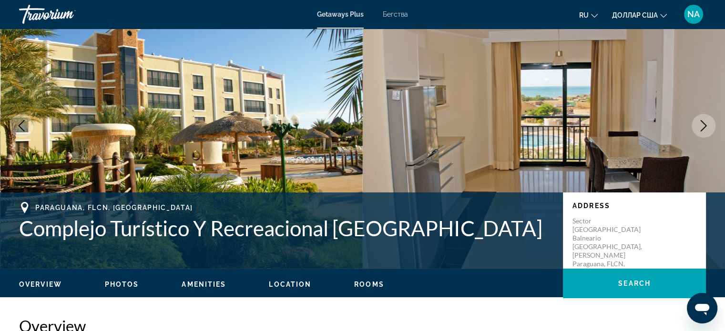
click at [706, 129] on icon "Next image" at bounding box center [703, 125] width 11 height 11
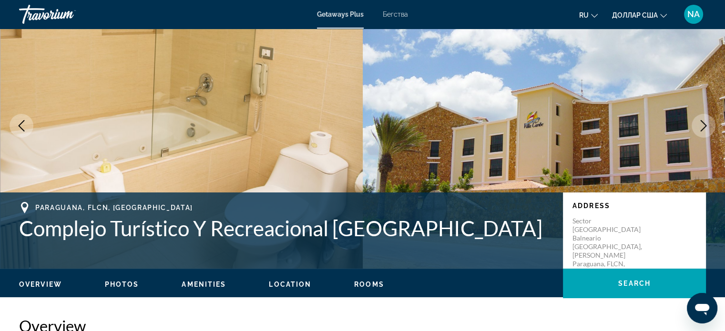
click at [706, 129] on icon "Next image" at bounding box center [703, 125] width 11 height 11
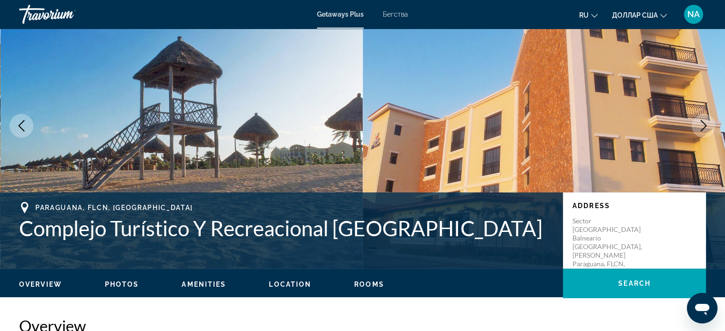
scroll to position [45, 0]
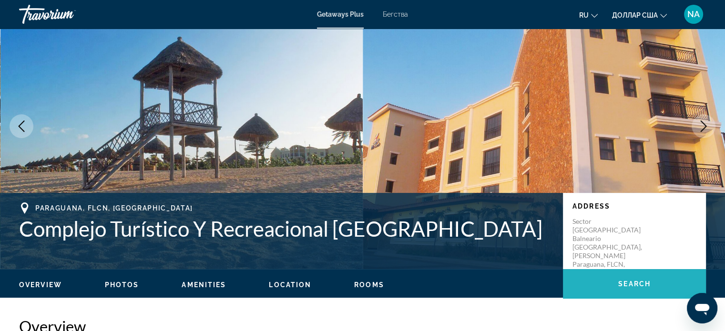
click at [623, 281] on span "Search" at bounding box center [634, 284] width 32 height 8
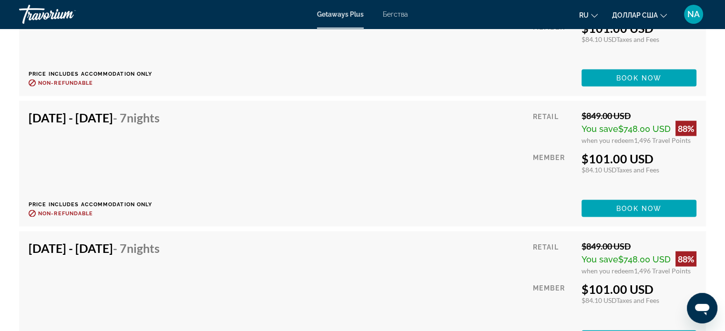
scroll to position [1848, 0]
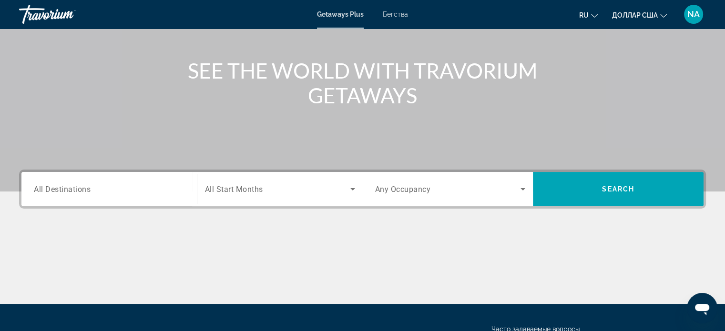
scroll to position [93, 0]
